Goal: Information Seeking & Learning: Learn about a topic

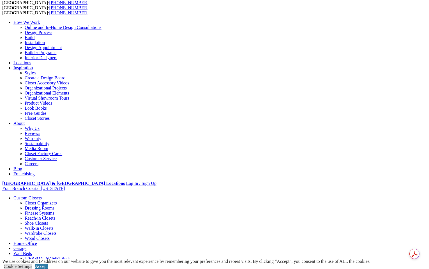
scroll to position [56, 0]
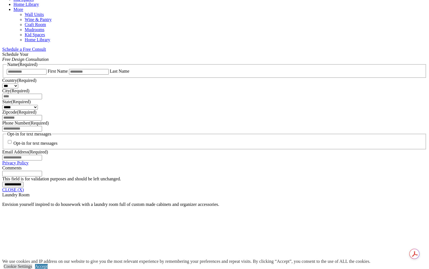
scroll to position [312, 0]
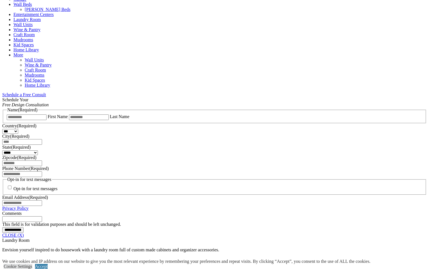
scroll to position [256, 0]
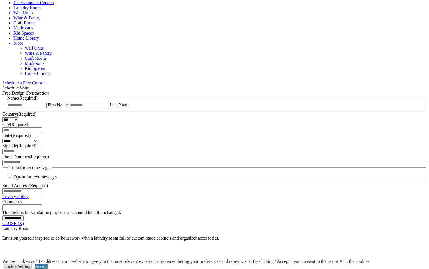
click at [54, 5] on link "Entertainment Centers" at bounding box center [33, 2] width 40 height 5
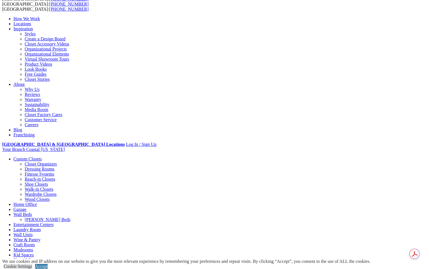
scroll to position [56, 0]
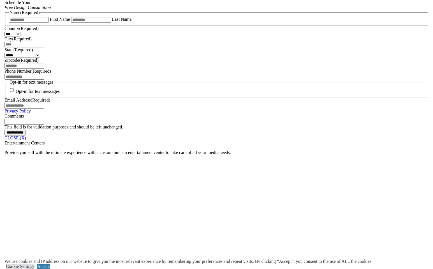
scroll to position [349, 0]
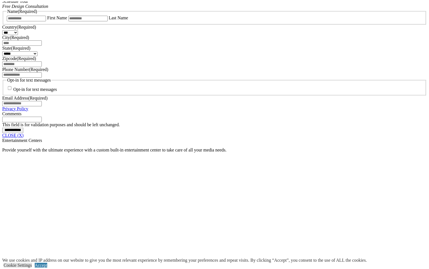
scroll to position [530, 0]
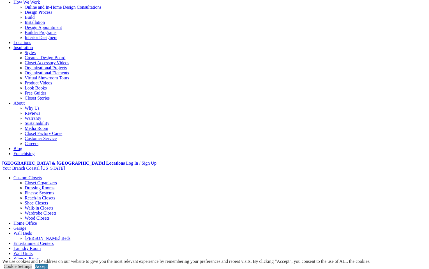
scroll to position [56, 0]
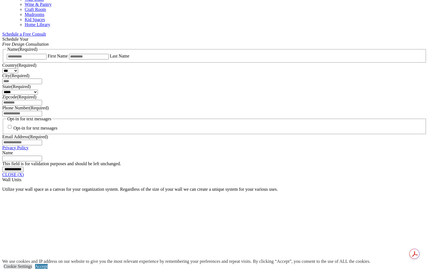
scroll to position [350, 0]
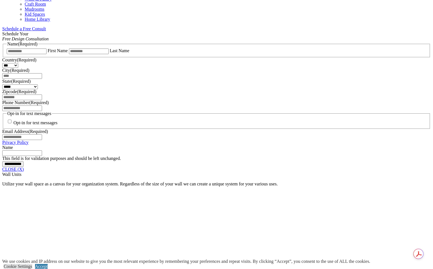
drag, startPoint x: 346, startPoint y: 129, endPoint x: 351, endPoint y: 128, distance: 5.0
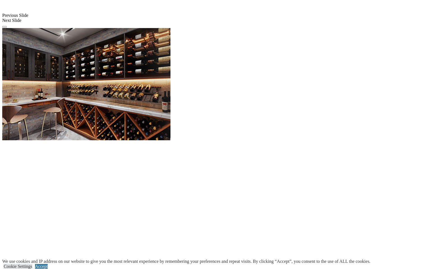
scroll to position [583, 0]
